Goal: Task Accomplishment & Management: Manage account settings

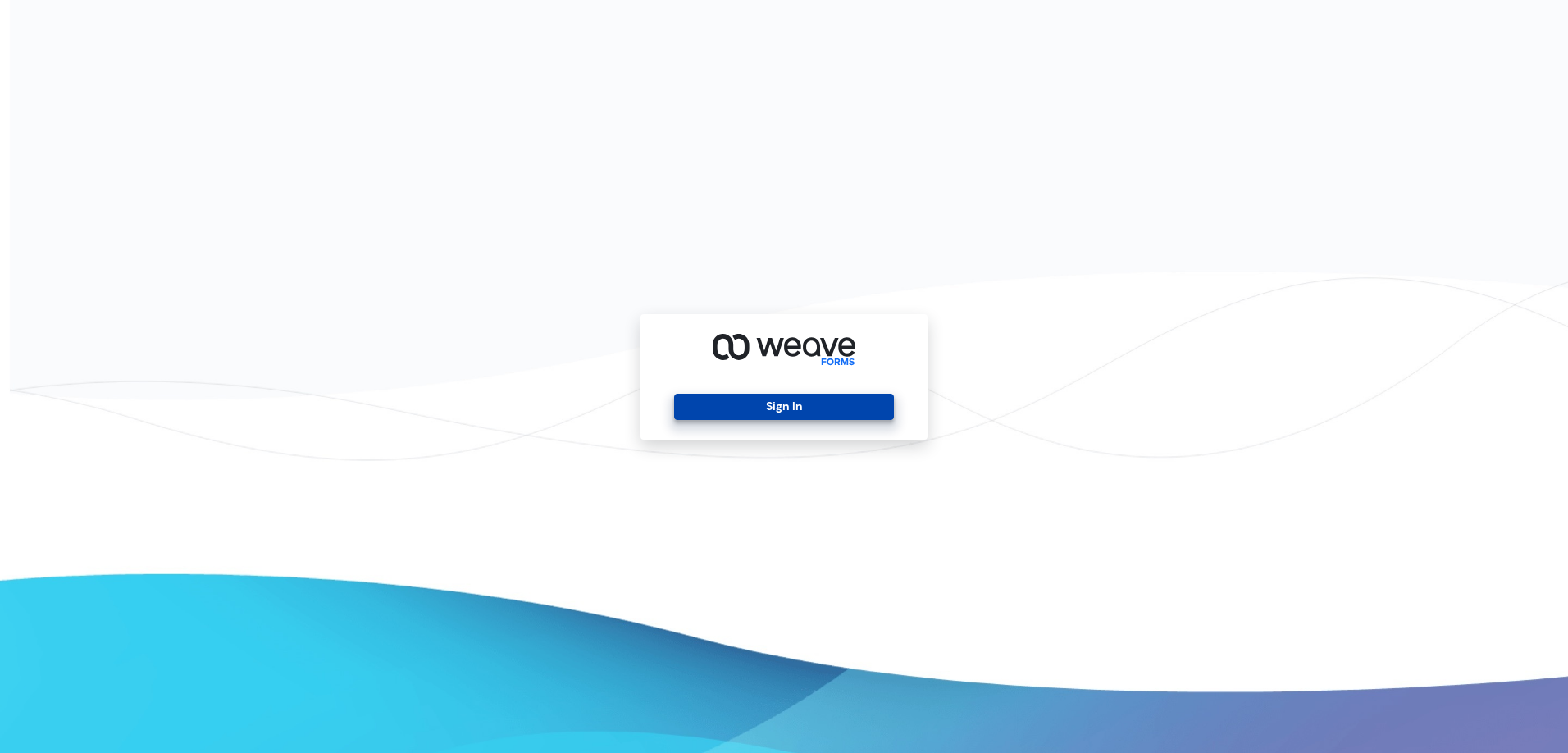
click at [789, 404] on button "Sign In" at bounding box center [783, 407] width 219 height 26
